Goal: Find specific page/section: Find specific page/section

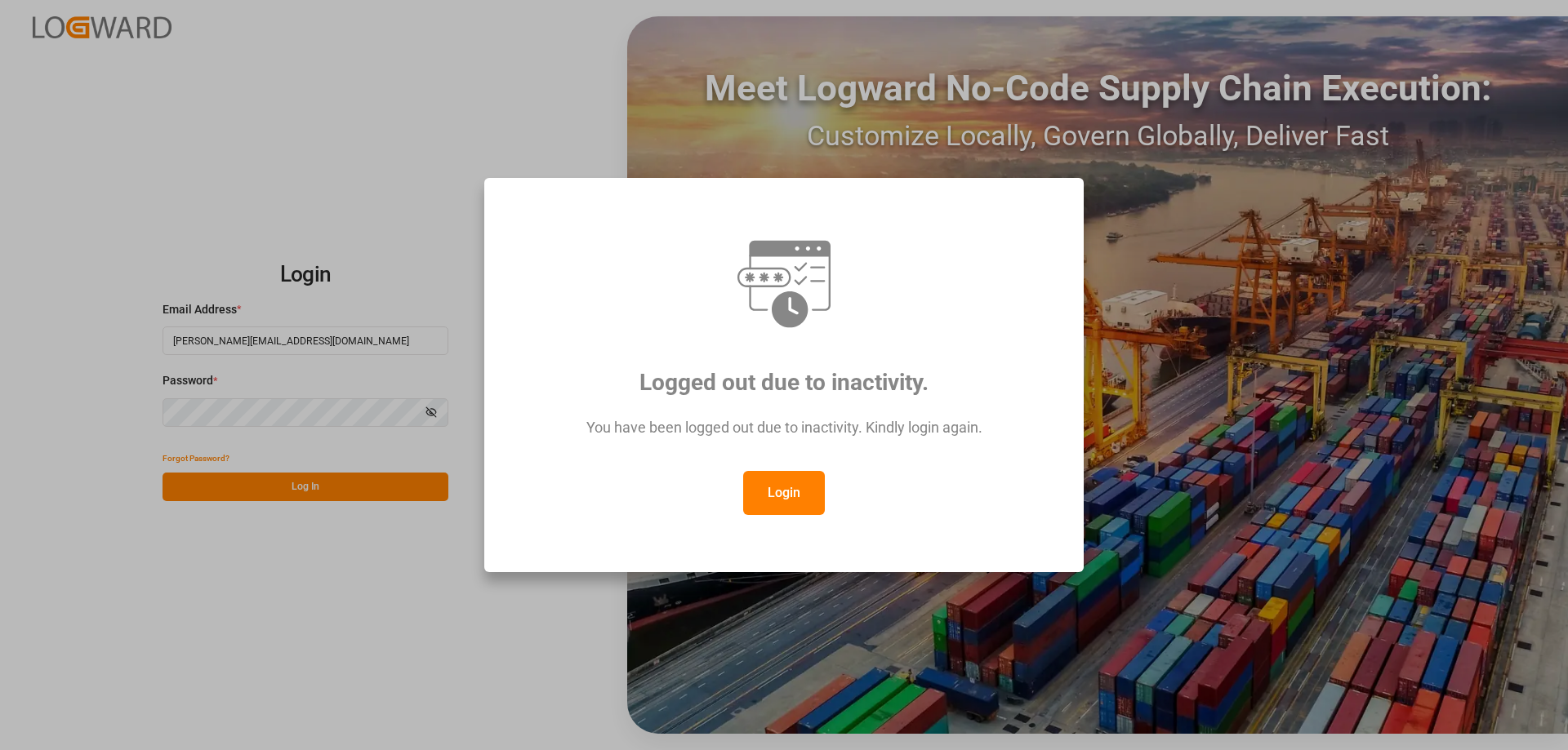
click at [758, 499] on button "Login" at bounding box center [783, 494] width 81 height 44
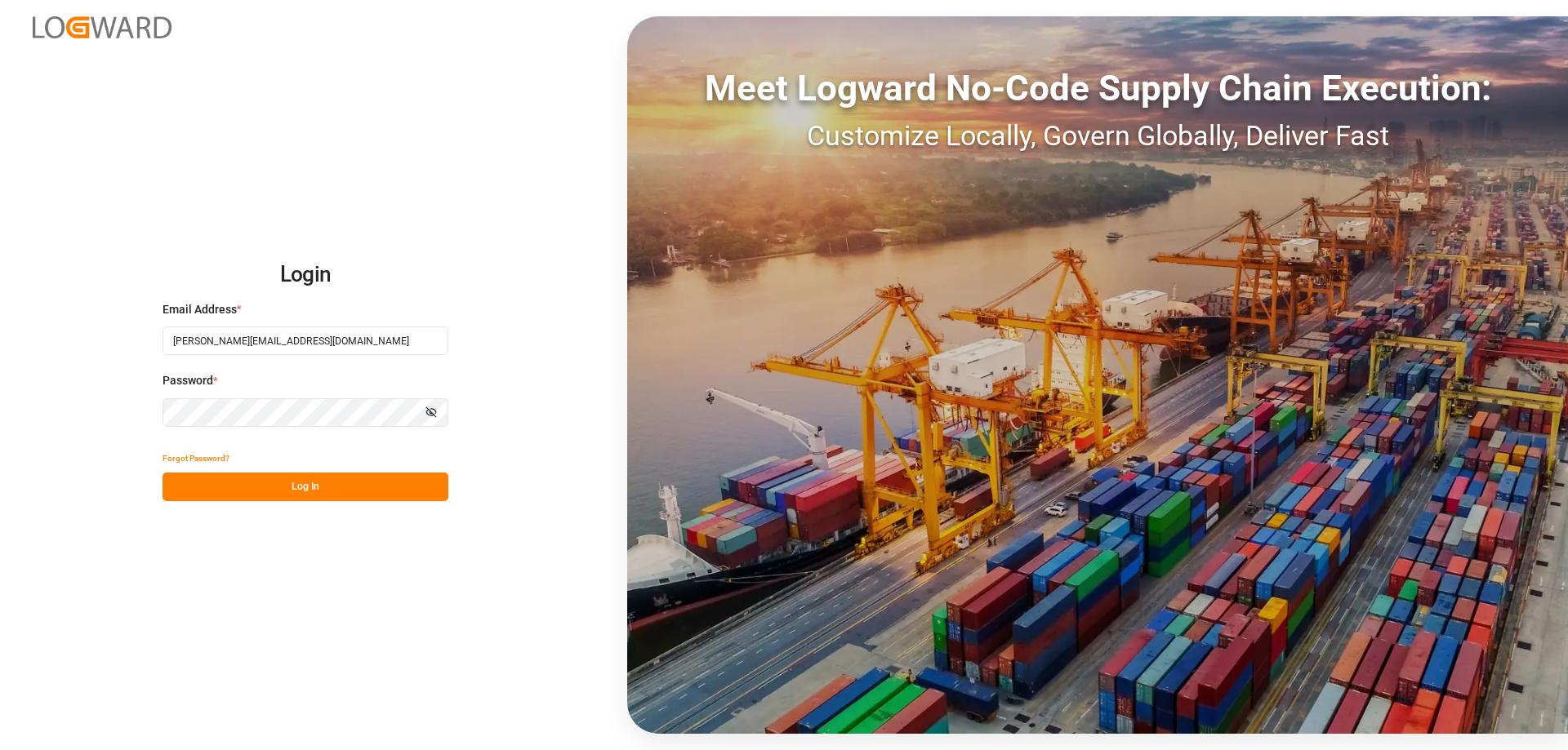
click at [244, 490] on button "Log In" at bounding box center [306, 486] width 286 height 29
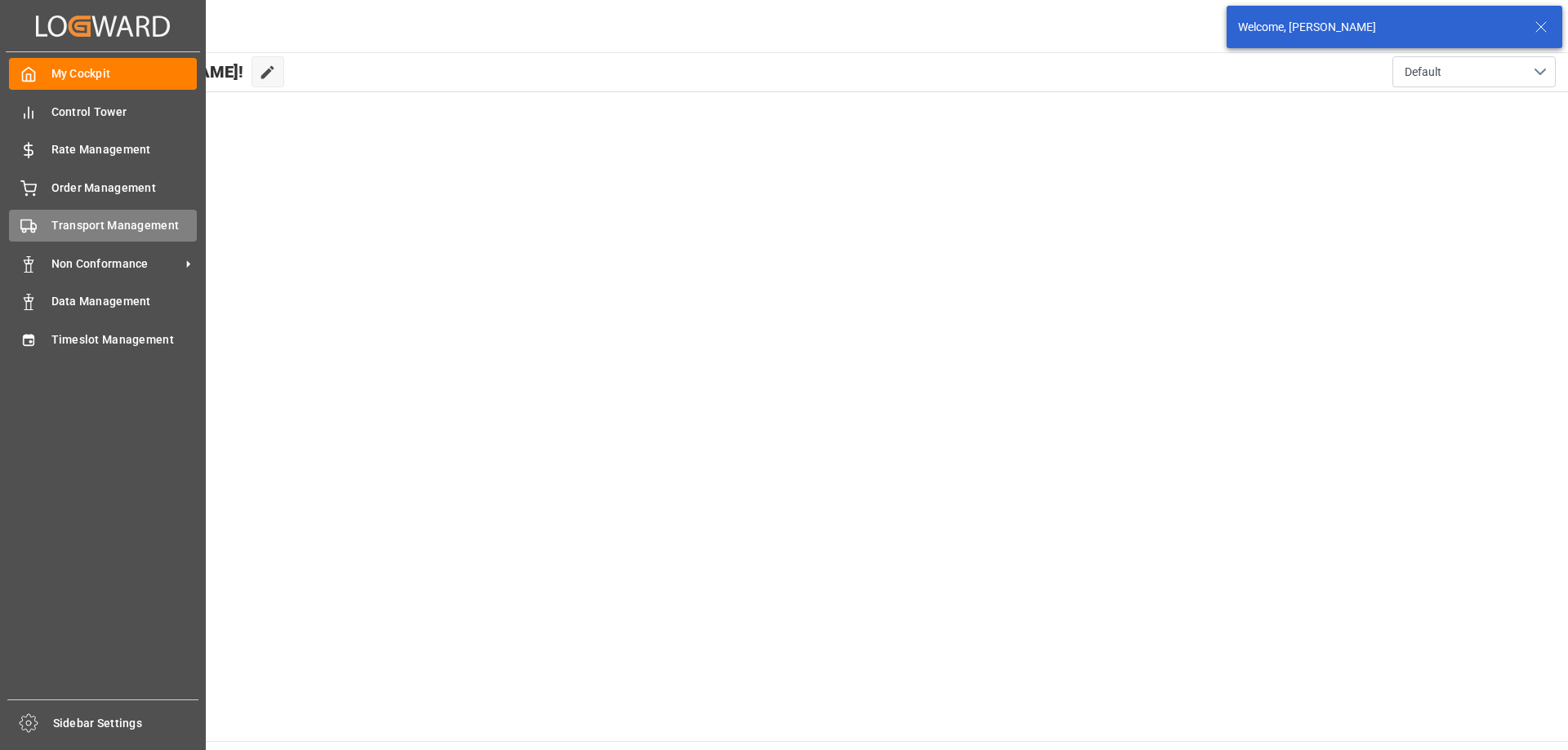
click at [64, 223] on span "Transport Management" at bounding box center [125, 225] width 146 height 17
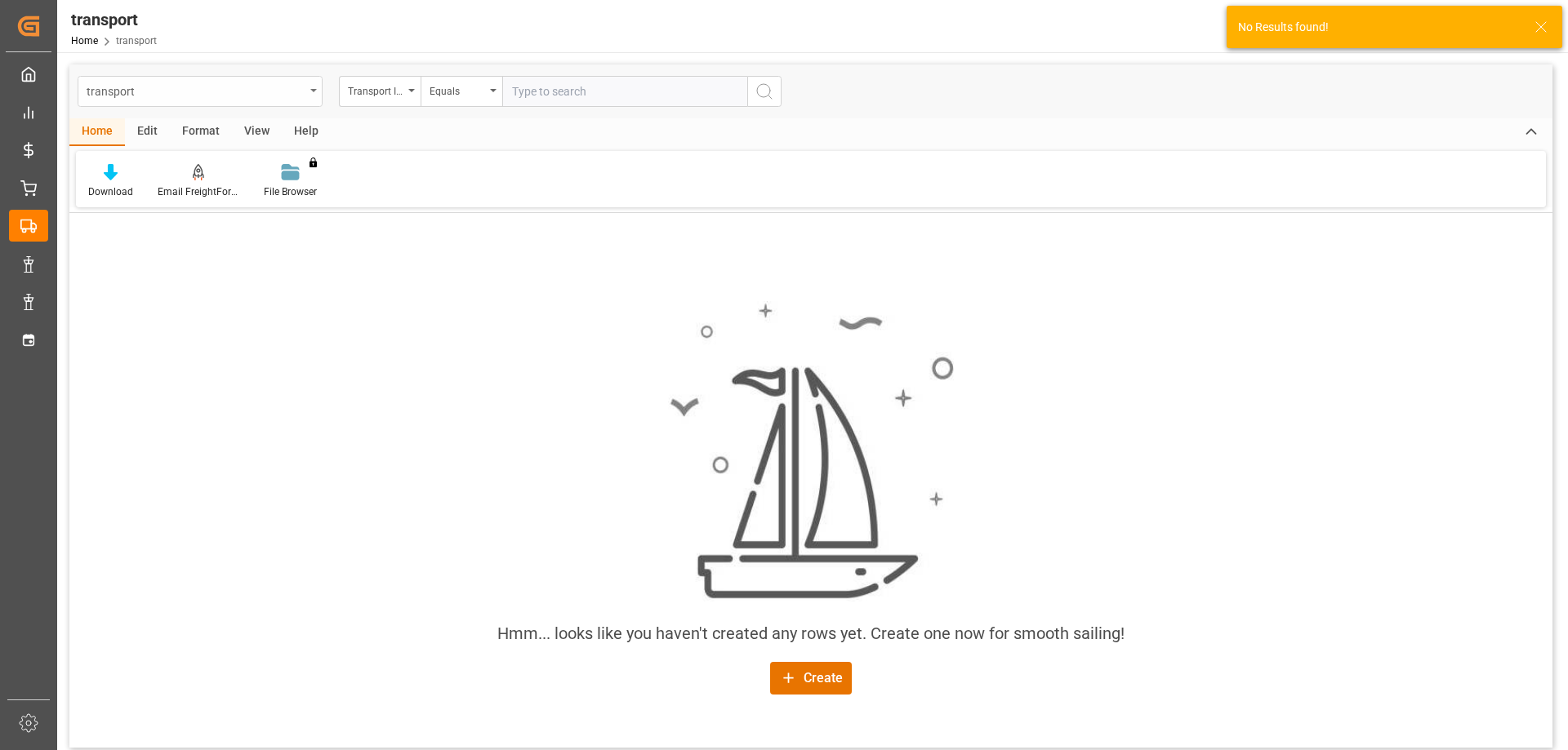
click at [201, 103] on div "transport" at bounding box center [200, 91] width 245 height 31
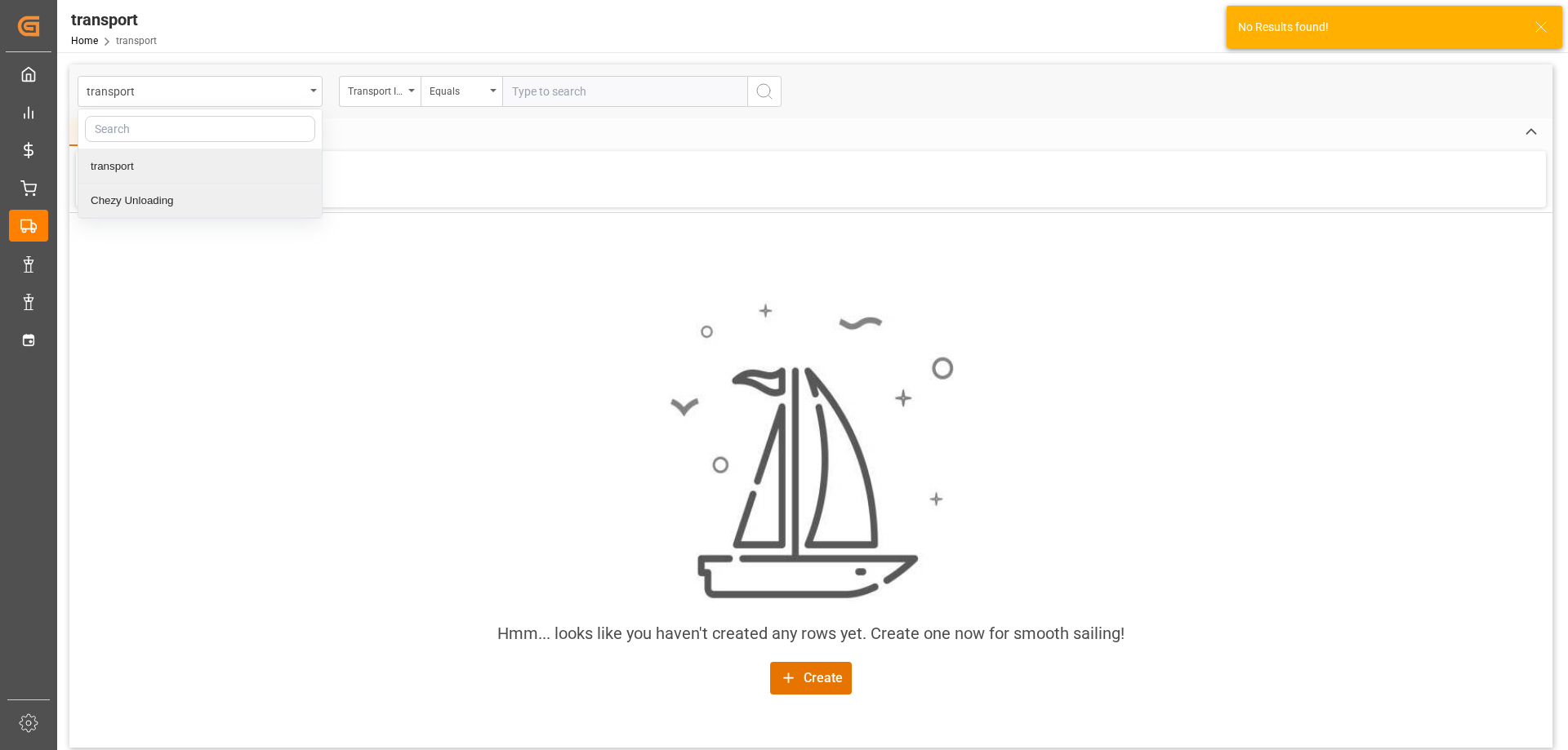
click at [160, 193] on div "Chezy Unloading" at bounding box center [200, 201] width 243 height 35
